Goal: Information Seeking & Learning: Learn about a topic

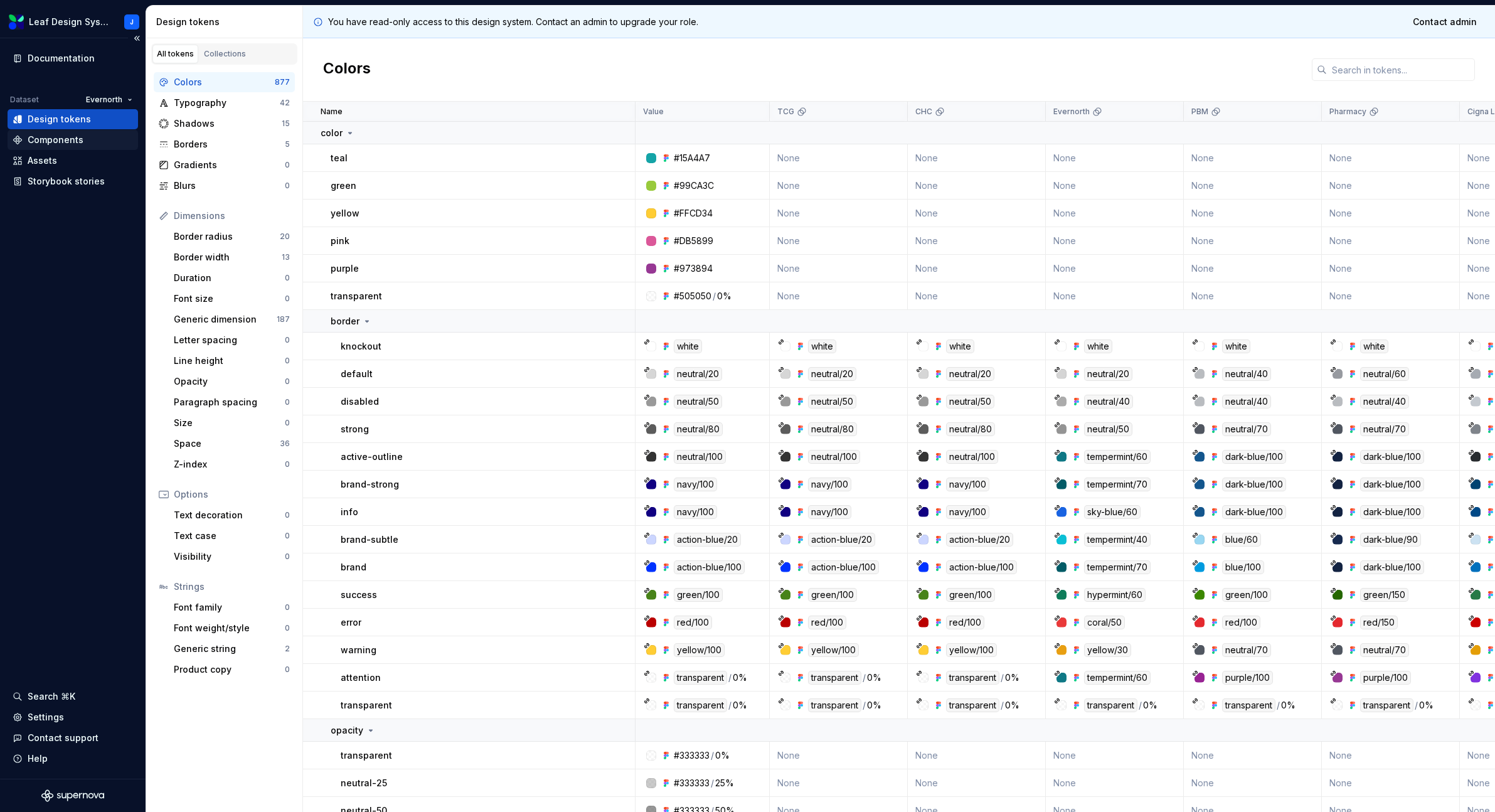
click at [65, 140] on div "Components" at bounding box center [56, 140] width 56 height 13
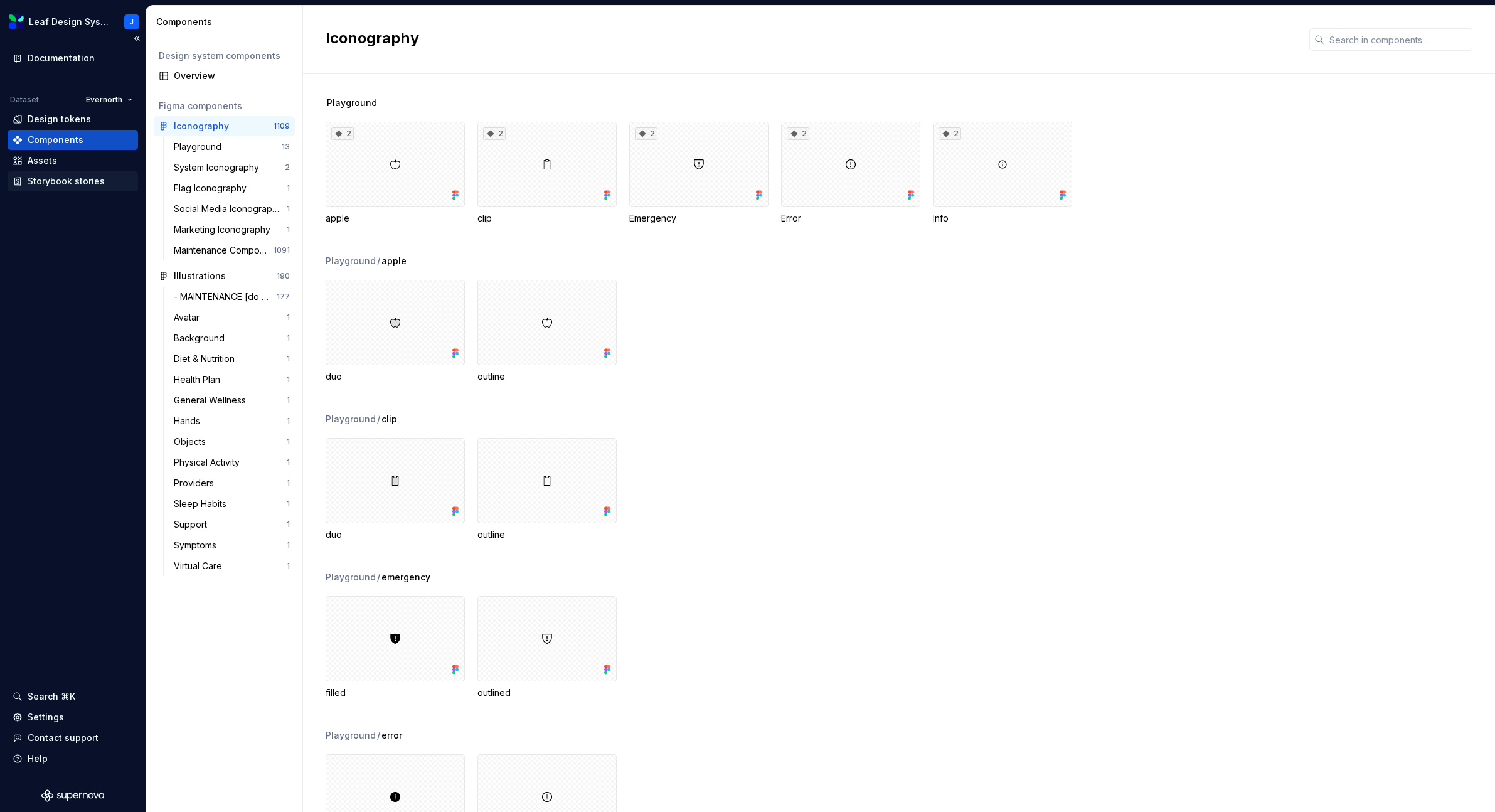
click at [61, 176] on div "Storybook stories" at bounding box center [66, 181] width 77 height 13
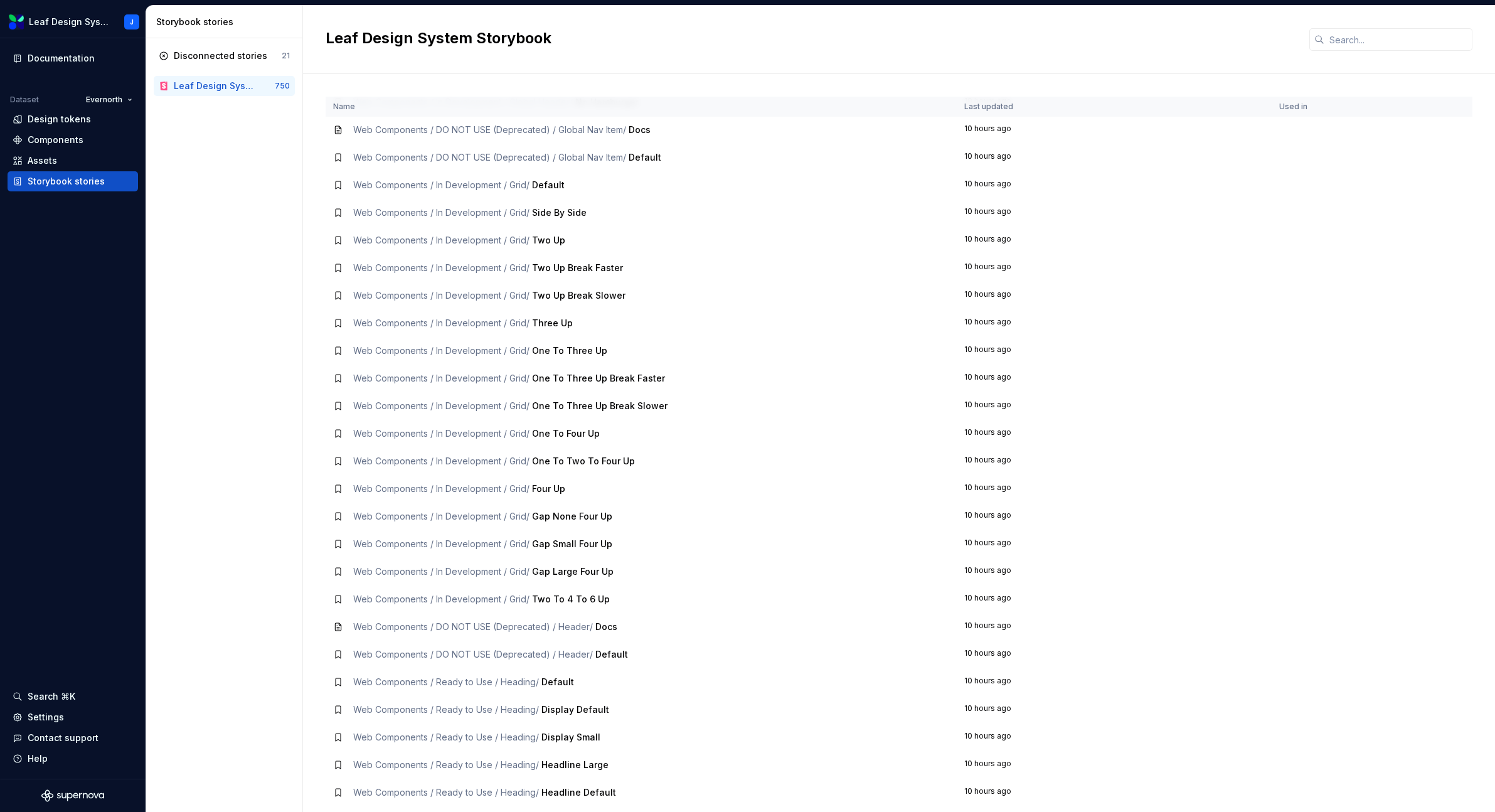
scroll to position [9712, 0]
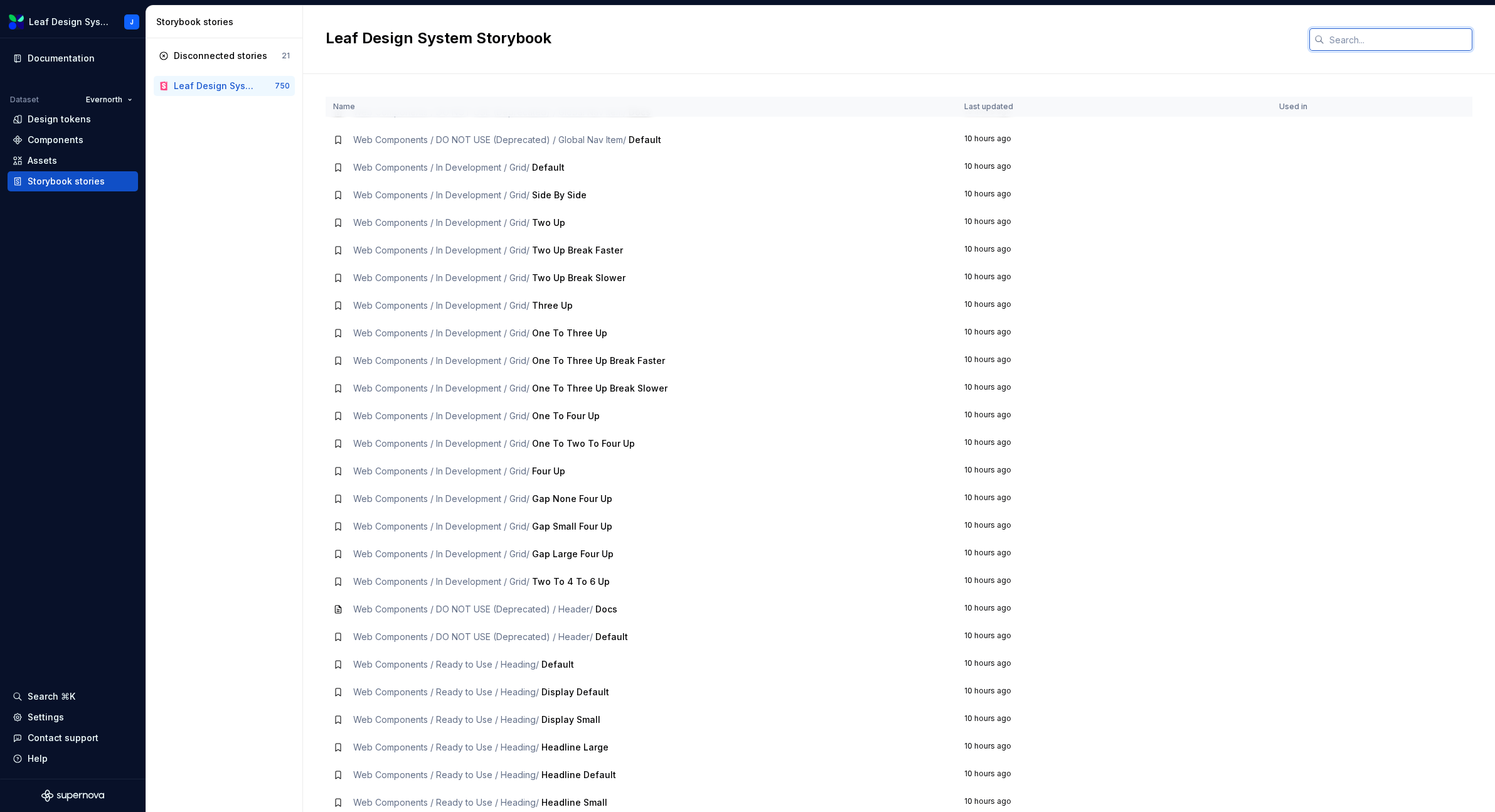
click at [1384, 39] on input "text" at bounding box center [1398, 39] width 148 height 23
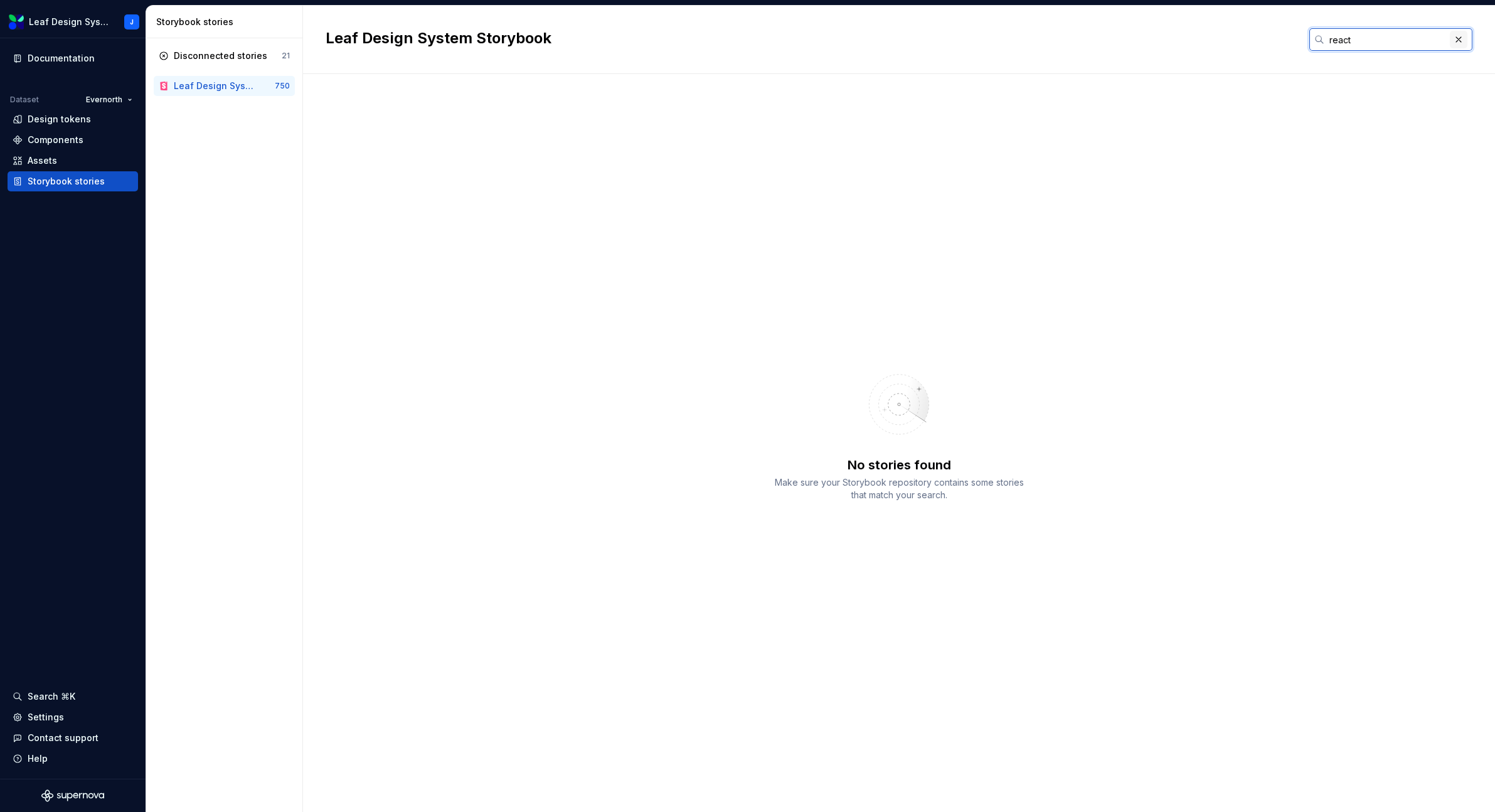
type input "react"
drag, startPoint x: 1463, startPoint y: 37, endPoint x: 1422, endPoint y: 42, distance: 41.3
click at [1462, 37] on button "button" at bounding box center [1458, 39] width 17 height 17
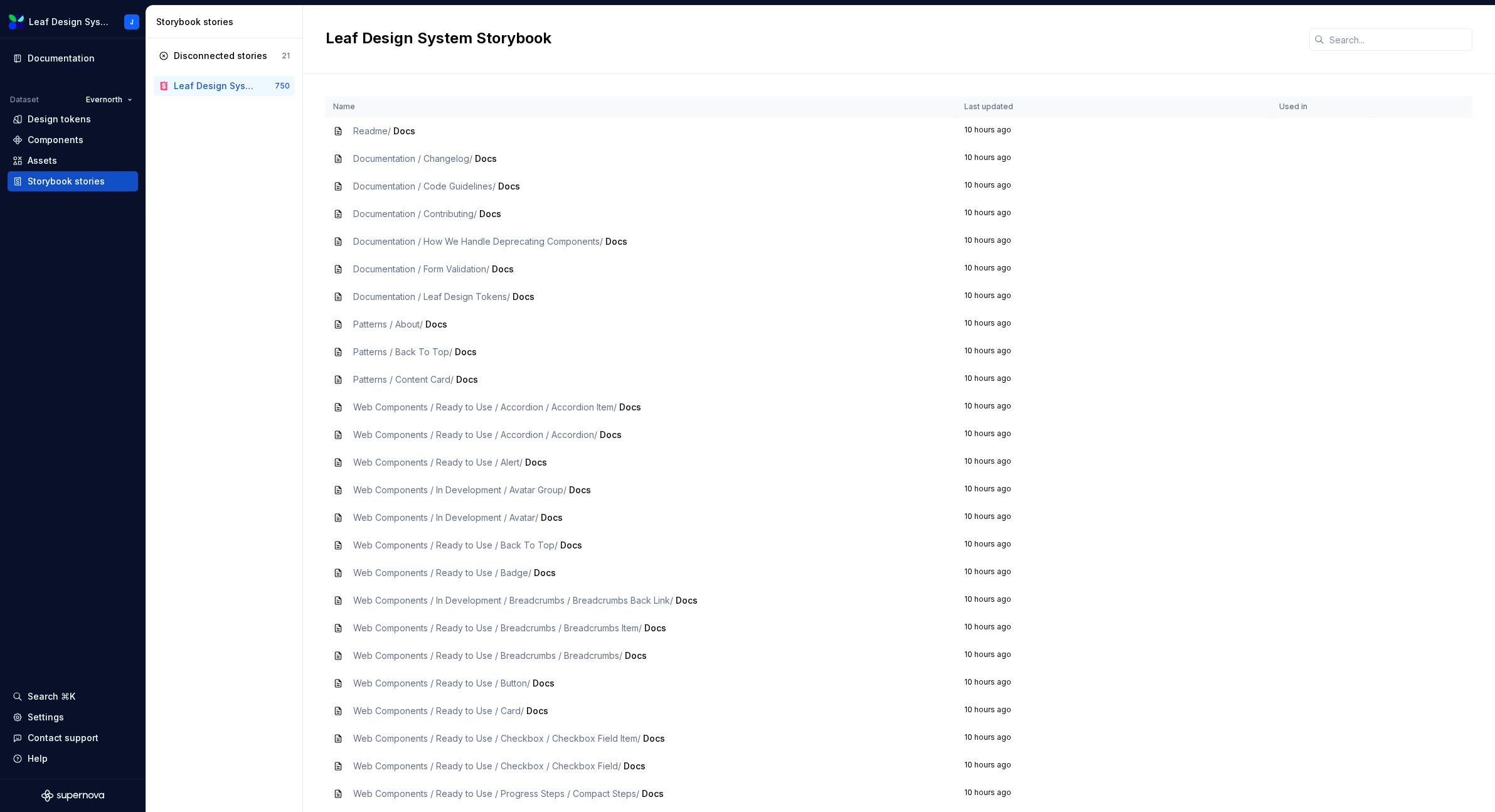
drag, startPoint x: 480, startPoint y: 406, endPoint x: 417, endPoint y: 407, distance: 63.0
click at [480, 406] on span "Web Components / Ready to Use / Accordion / Accordion Item /" at bounding box center [485, 407] width 264 height 11
click at [339, 406] on icon at bounding box center [338, 406] width 10 height 10
click at [378, 407] on span "Web Components / Ready to Use / Accordion / Accordion Item /" at bounding box center [485, 407] width 264 height 11
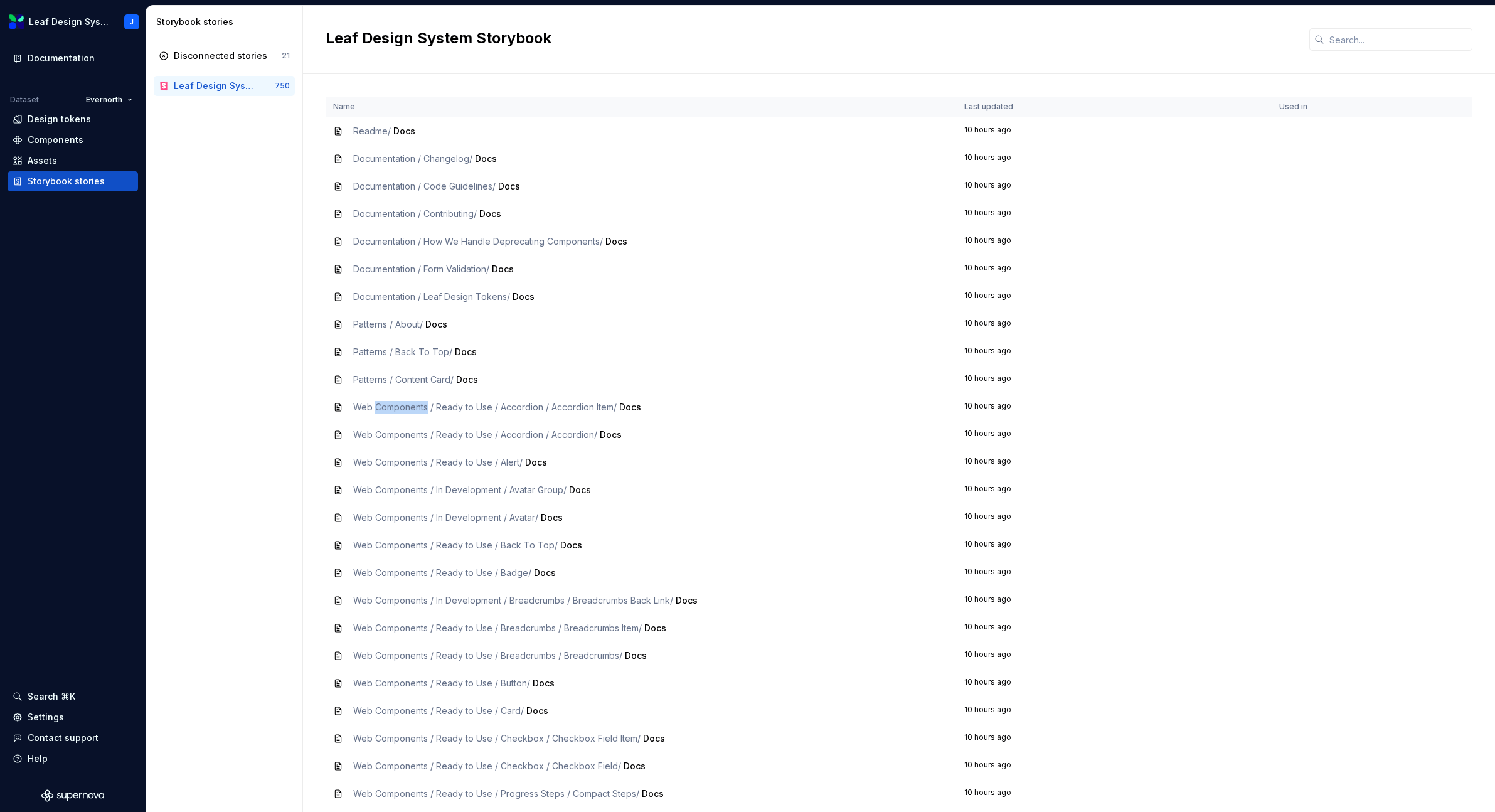
click at [379, 406] on span "Web Components / Ready to Use / Accordion / Accordion Item /" at bounding box center [485, 407] width 264 height 11
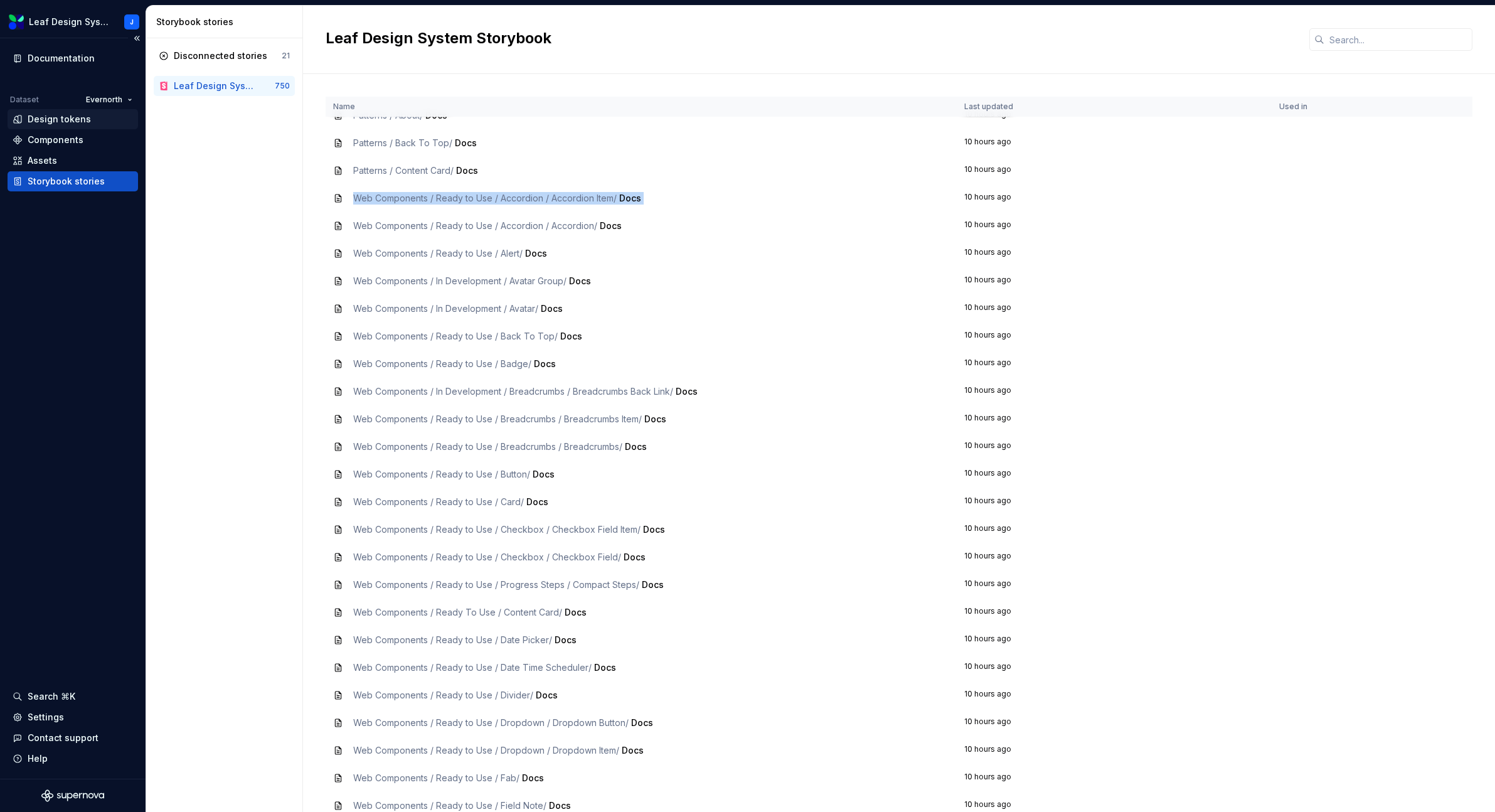
click at [73, 122] on div "Design tokens" at bounding box center [60, 119] width 63 height 13
